Goal: Find specific page/section: Find specific page/section

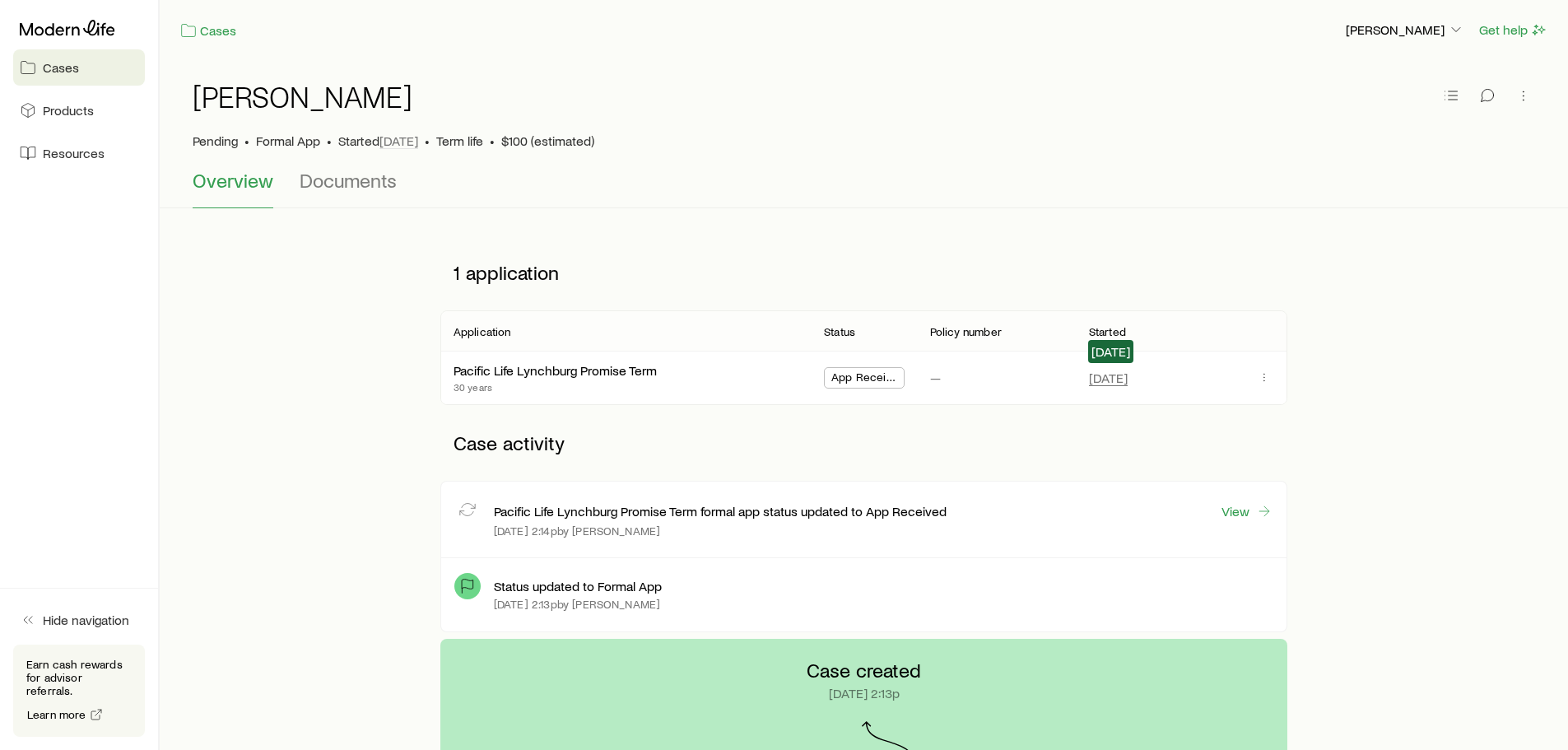
click at [1111, 379] on span "[DATE]" at bounding box center [1108, 377] width 39 height 16
click at [1111, 381] on span "[DATE]" at bounding box center [1108, 377] width 39 height 16
click at [1262, 372] on icon "button" at bounding box center [1263, 376] width 13 height 13
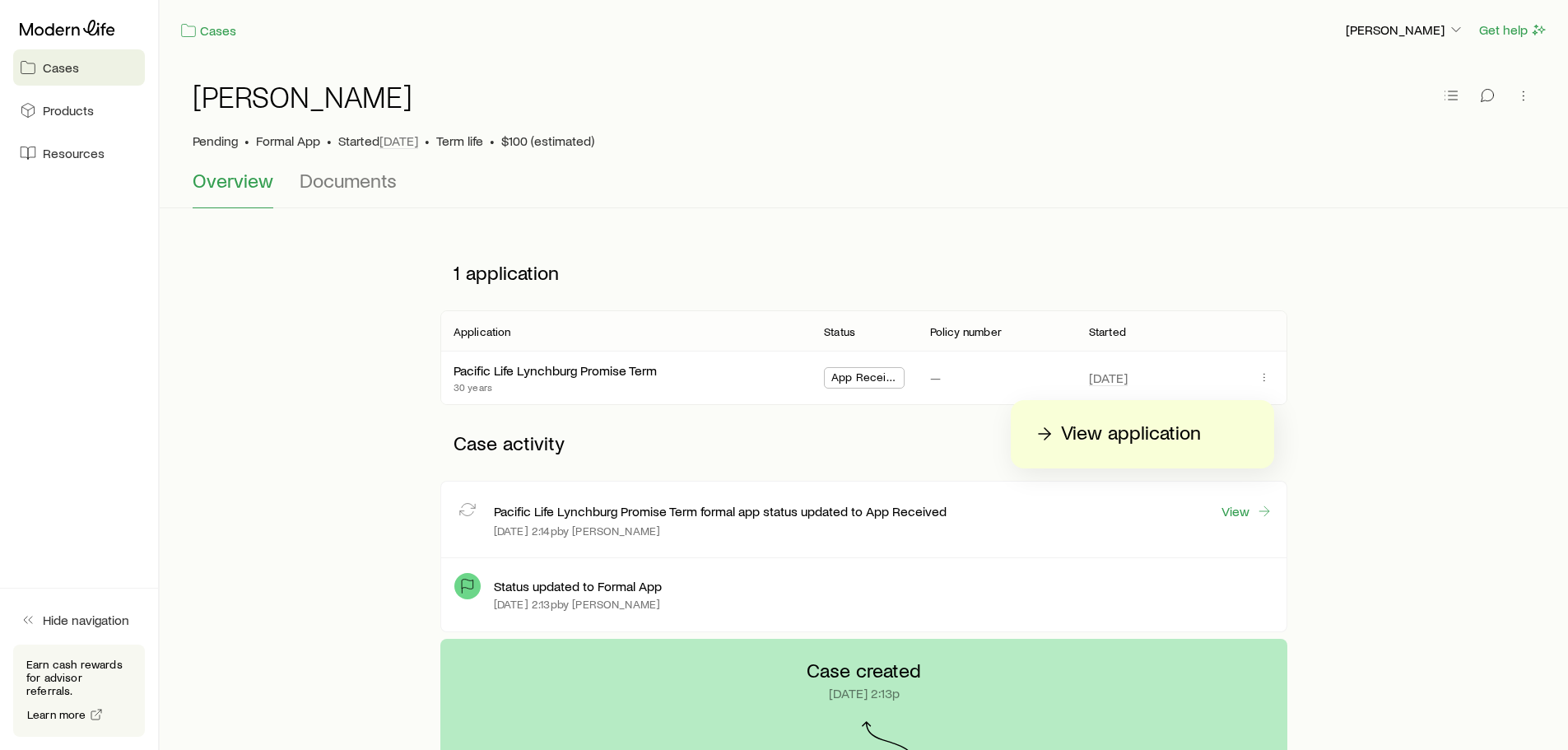
click at [1151, 427] on p "View application" at bounding box center [1131, 433] width 140 height 26
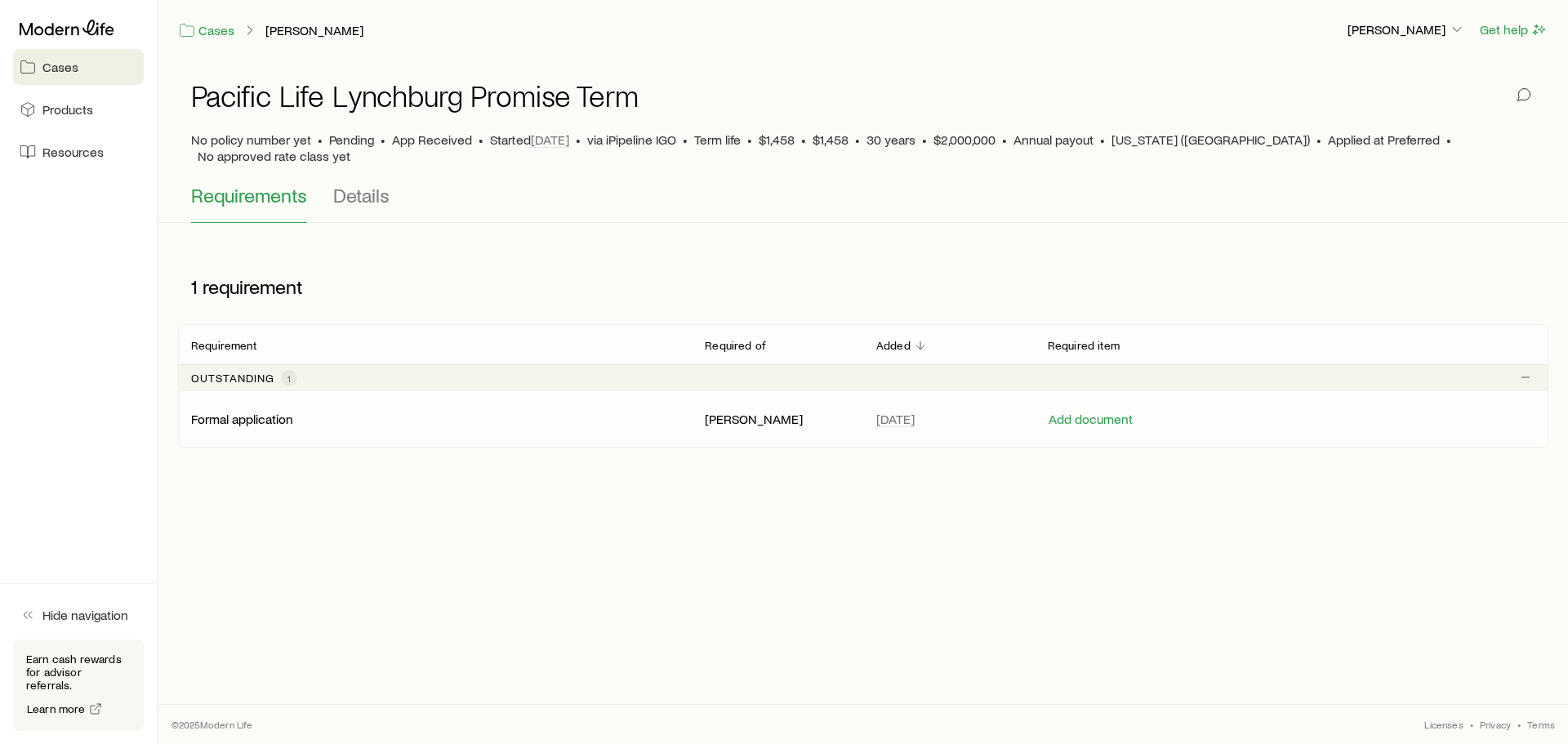
click at [741, 410] on p "[PERSON_NAME]" at bounding box center [777, 418] width 146 height 16
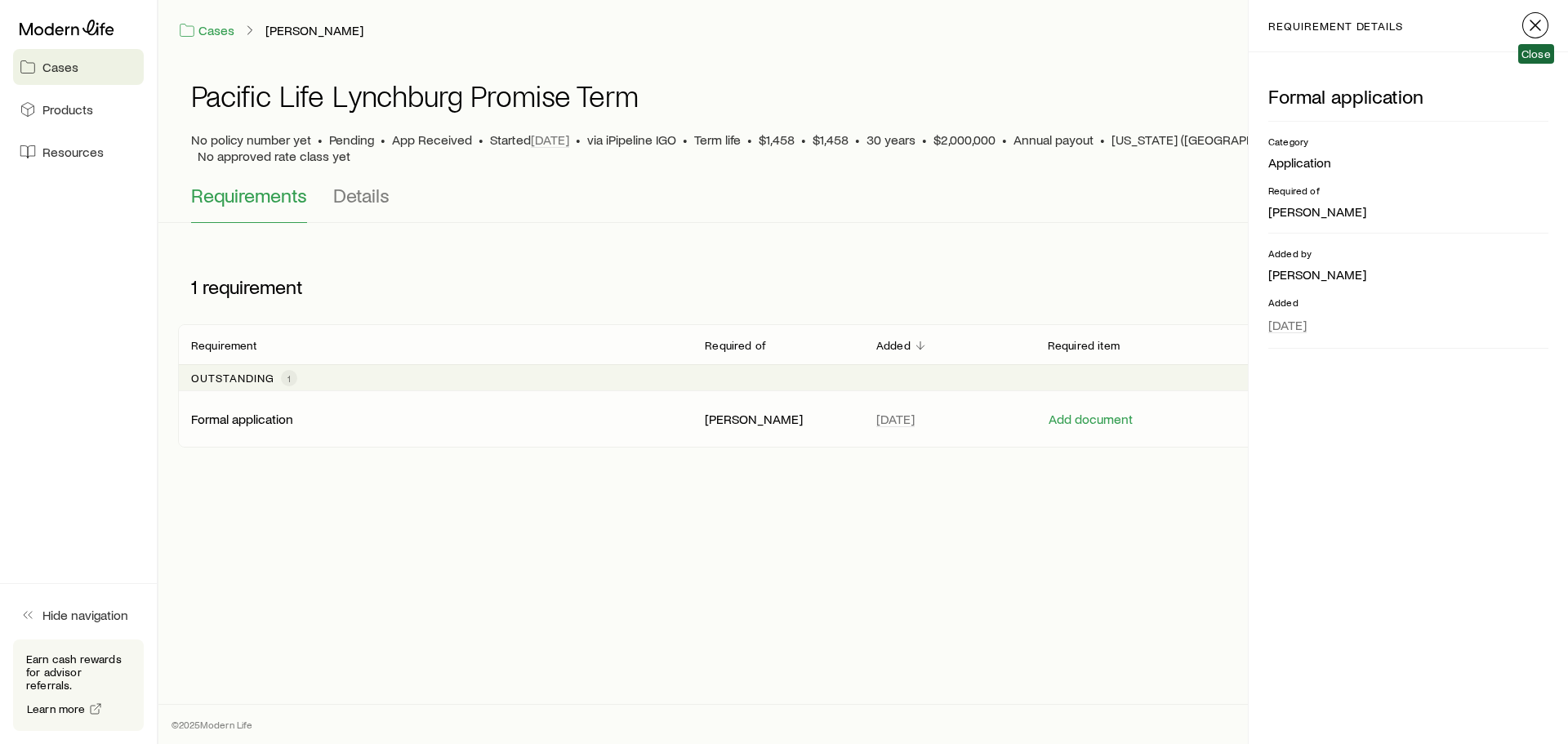
click at [1537, 29] on icon "button" at bounding box center [1535, 26] width 20 height 20
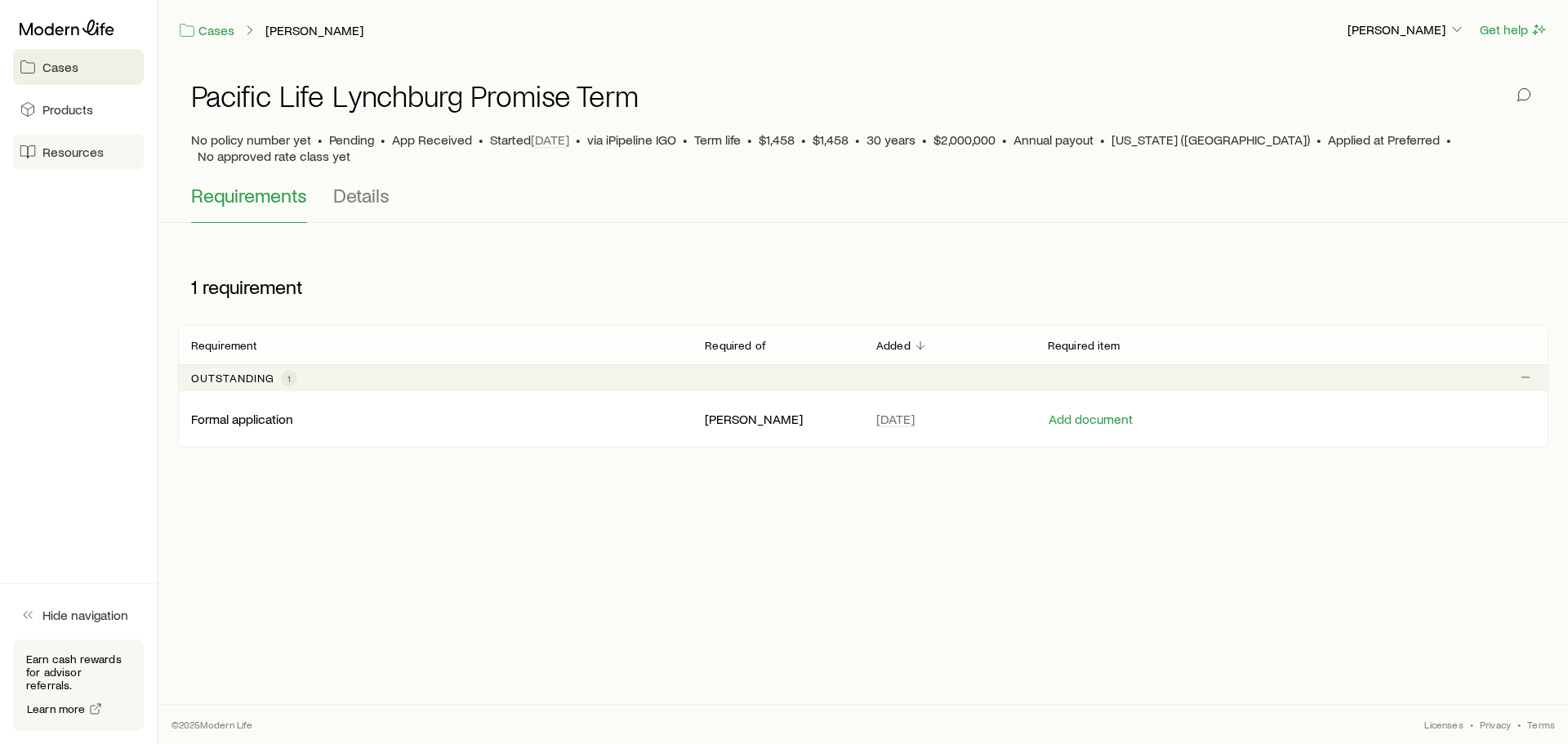
click at [54, 158] on span "Resources" at bounding box center [73, 152] width 61 height 16
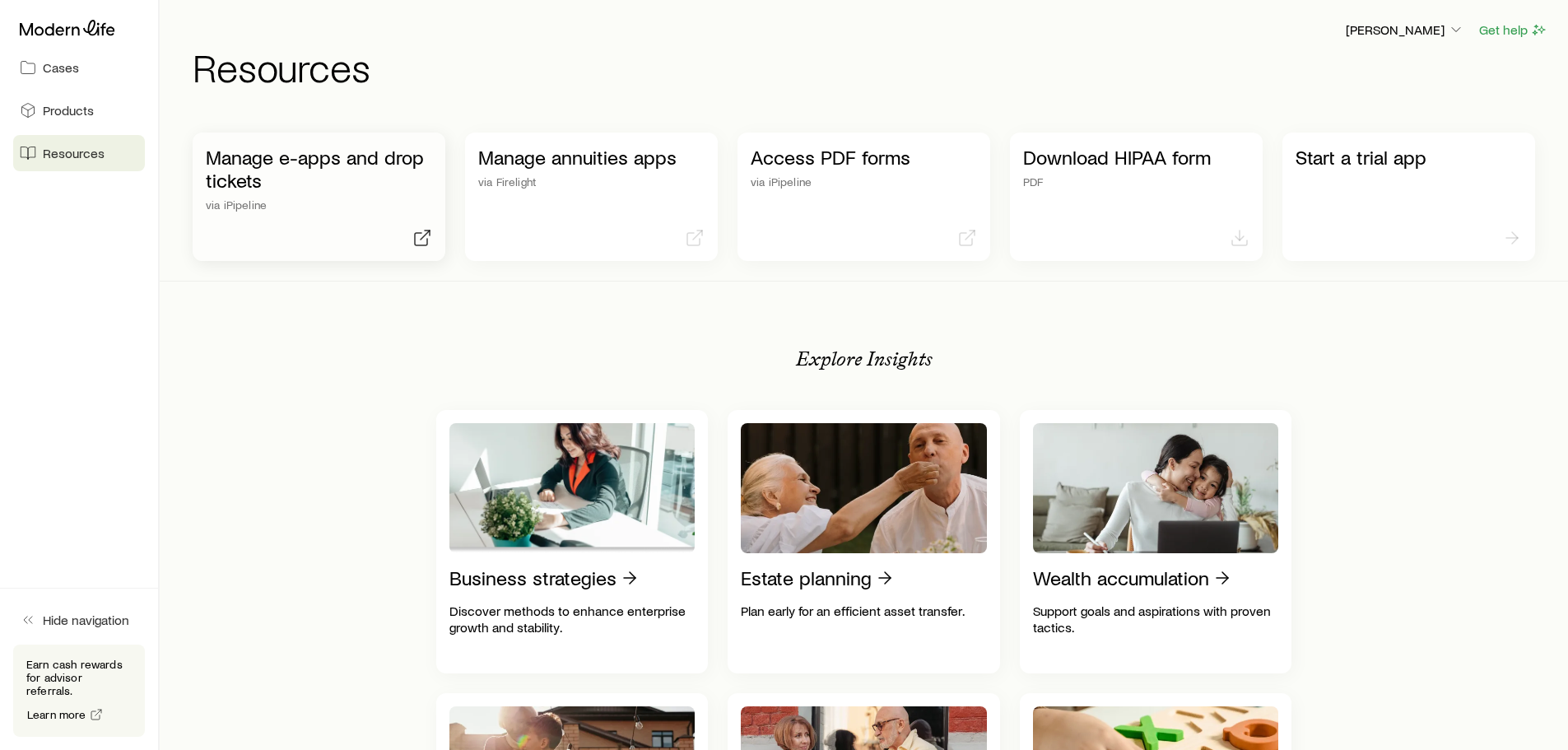
click at [349, 179] on p "Manage e-apps and drop tickets" at bounding box center [319, 169] width 227 height 46
